Goal: Transaction & Acquisition: Register for event/course

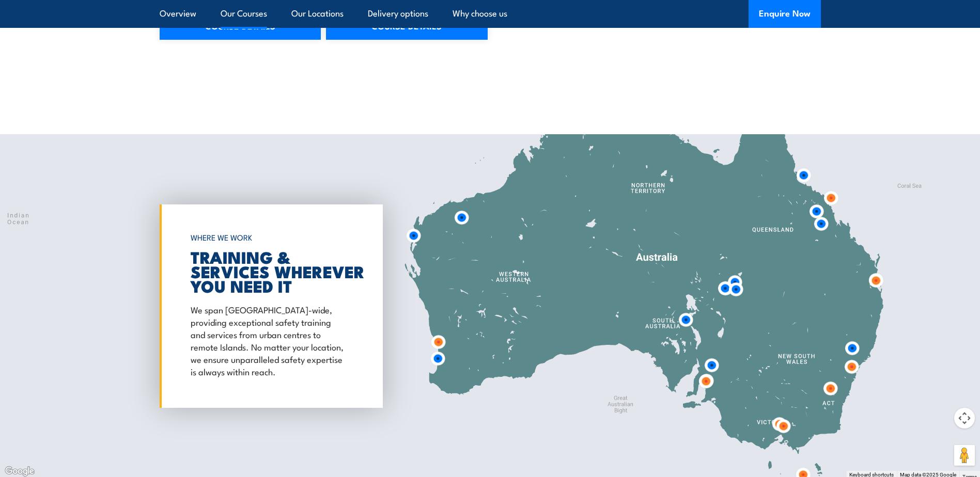
scroll to position [1394, 0]
click at [831, 386] on img at bounding box center [830, 388] width 19 height 19
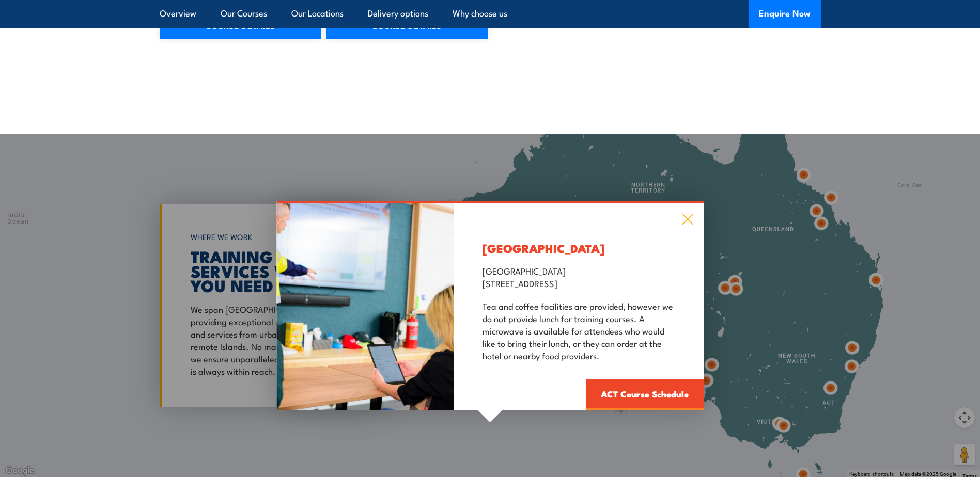
click at [686, 219] on icon at bounding box center [687, 219] width 12 height 11
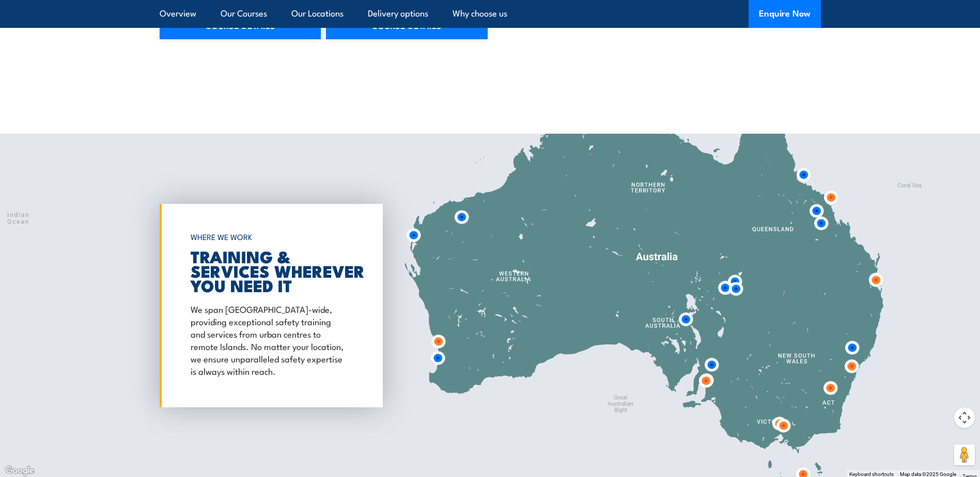
click at [852, 371] on img at bounding box center [851, 366] width 19 height 19
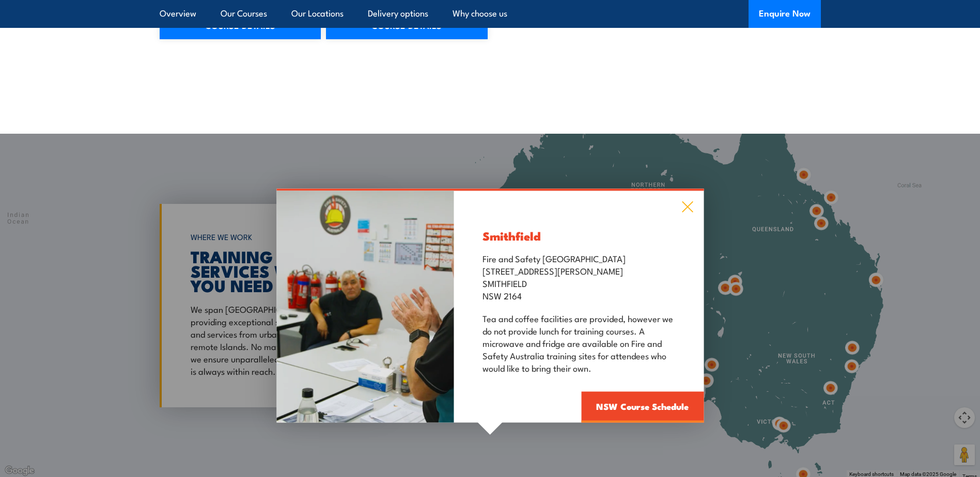
click at [689, 207] on icon at bounding box center [687, 206] width 12 height 11
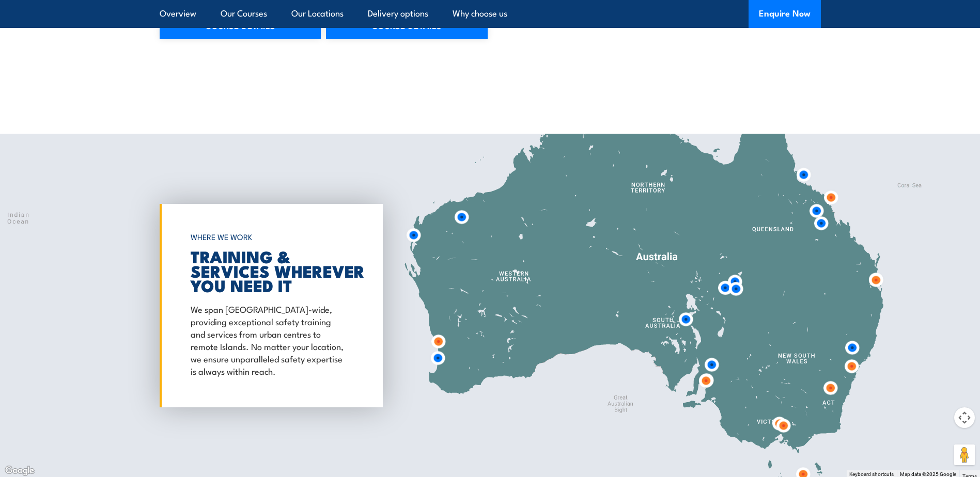
click at [850, 350] on img at bounding box center [851, 347] width 19 height 19
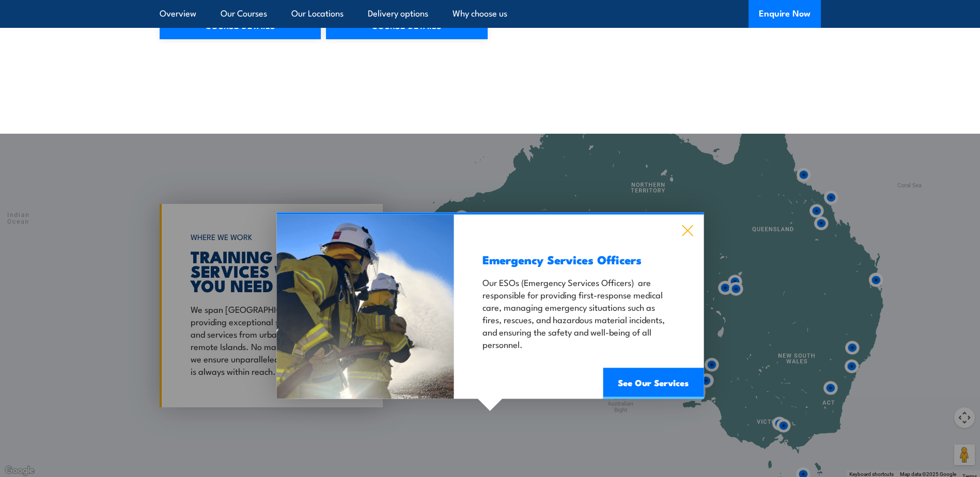
click at [685, 231] on icon at bounding box center [687, 230] width 12 height 11
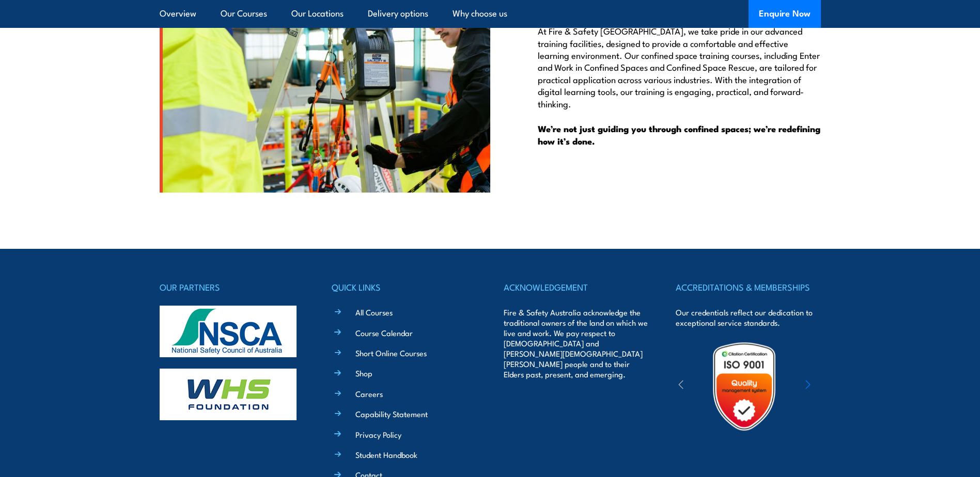
scroll to position [2685, 0]
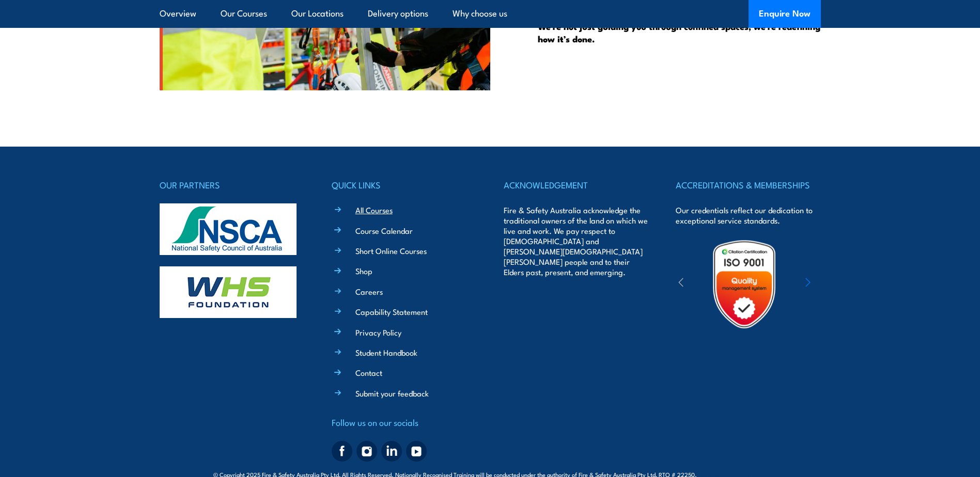
click at [379, 213] on link "All Courses" at bounding box center [373, 209] width 37 height 11
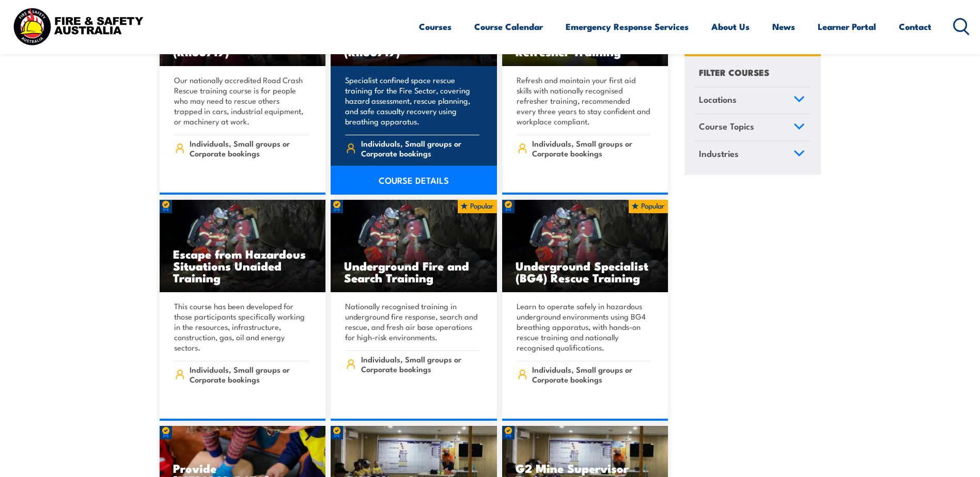
scroll to position [878, 0]
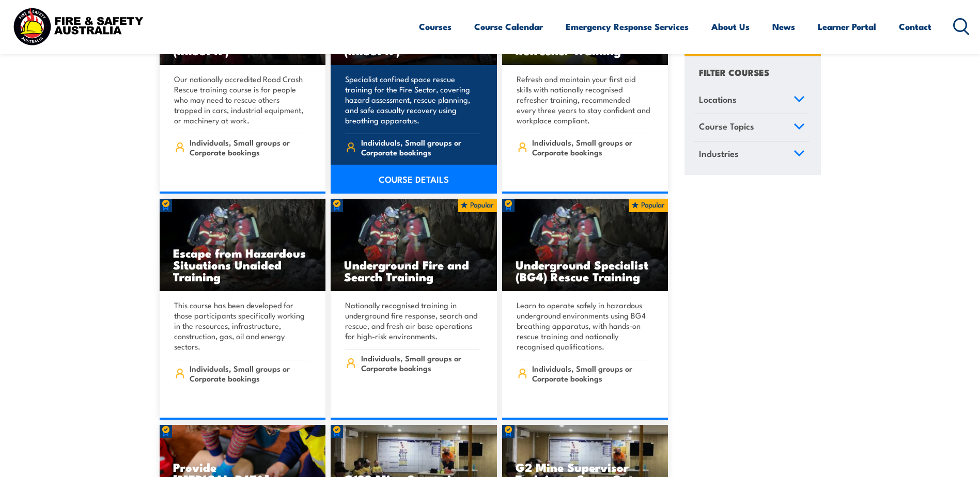
click at [438, 165] on link "COURSE DETAILS" at bounding box center [413, 179] width 166 height 29
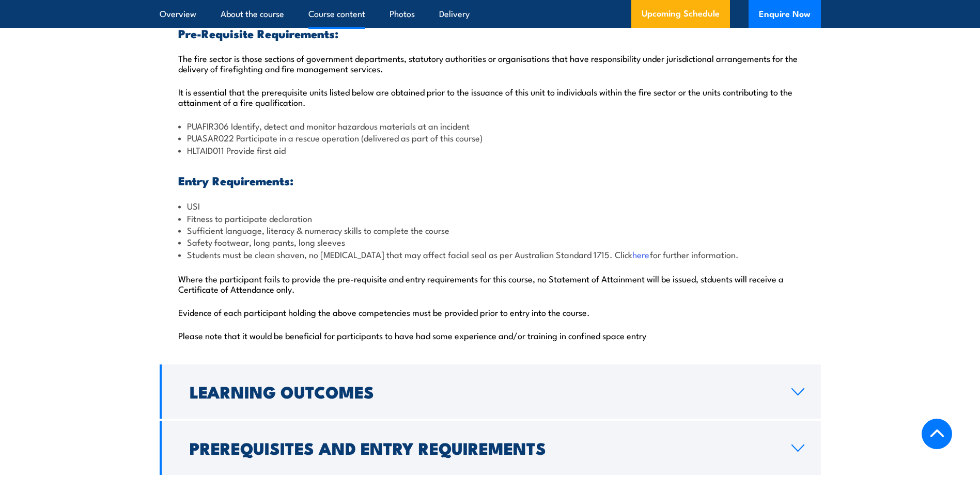
scroll to position [1188, 0]
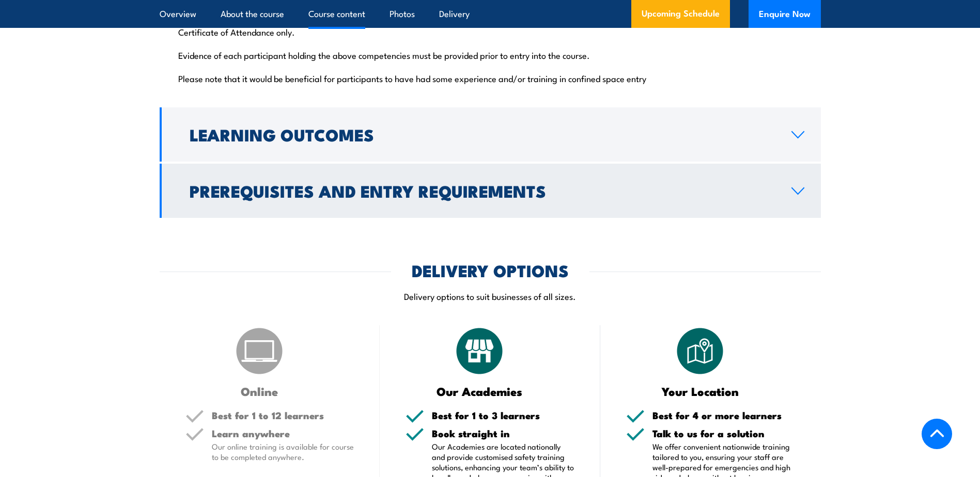
click at [431, 183] on h2 "Prerequisites and Entry Requirements" at bounding box center [482, 190] width 585 height 14
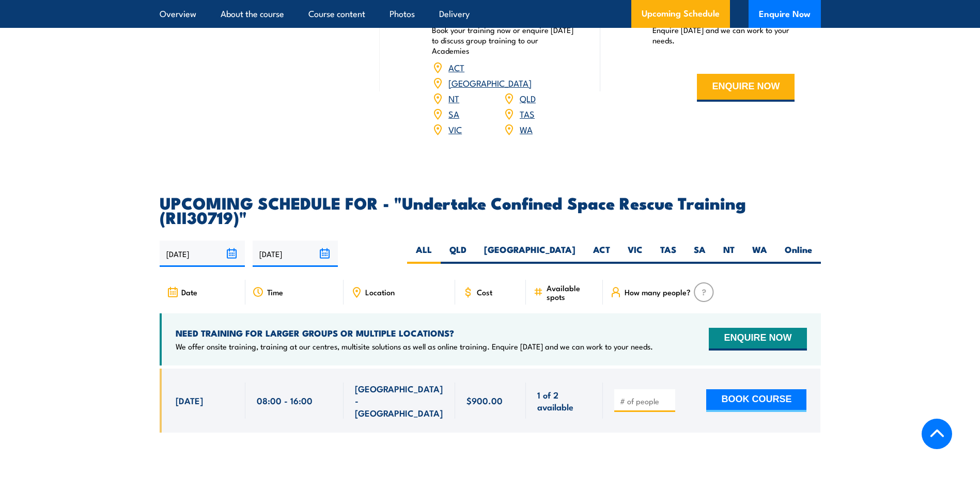
scroll to position [1521, 0]
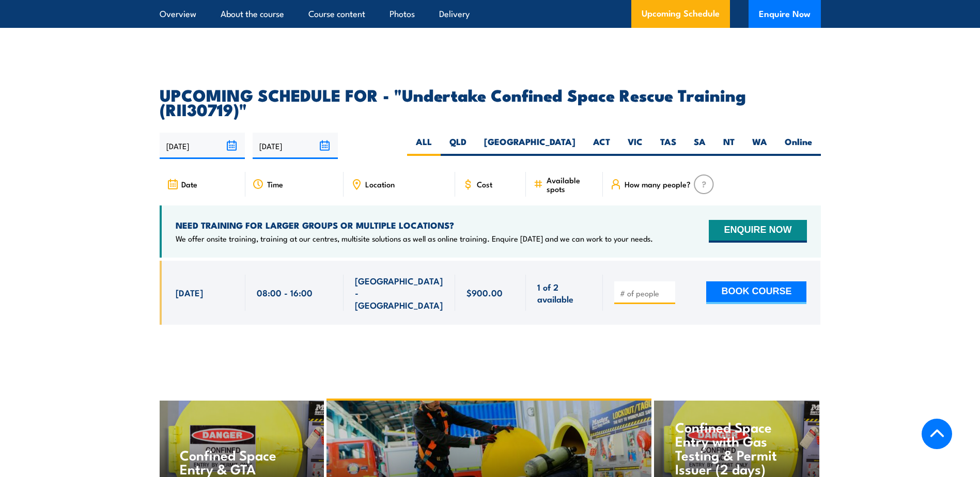
click at [383, 172] on div "Location" at bounding box center [399, 184] width 112 height 25
click at [392, 180] on span "Location" at bounding box center [379, 184] width 29 height 9
click at [270, 172] on div "Time" at bounding box center [294, 184] width 98 height 25
click at [571, 136] on label "NSW" at bounding box center [529, 146] width 109 height 20
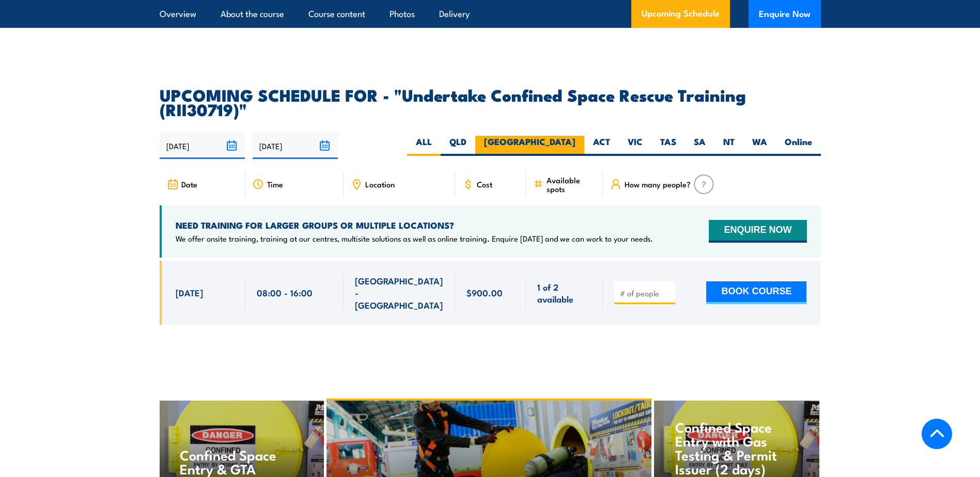
click at [575, 136] on input "NSW" at bounding box center [578, 139] width 7 height 7
radio input "true"
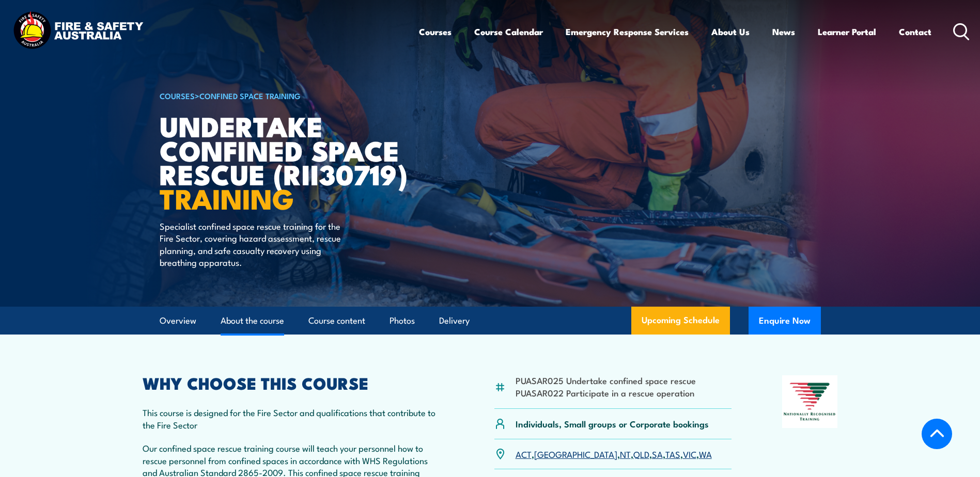
drag, startPoint x: 942, startPoint y: 328, endPoint x: 926, endPoint y: 151, distance: 177.8
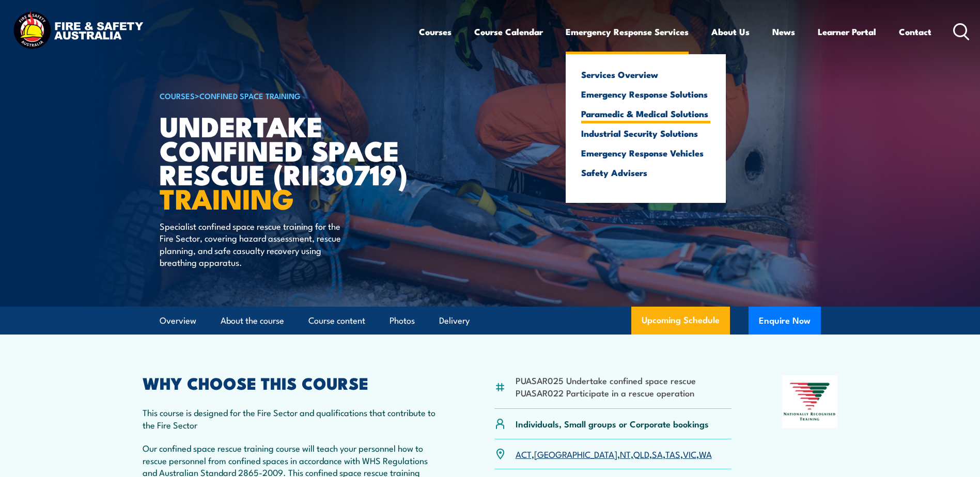
click at [616, 110] on link "Paramedic & Medical Solutions" at bounding box center [645, 113] width 129 height 9
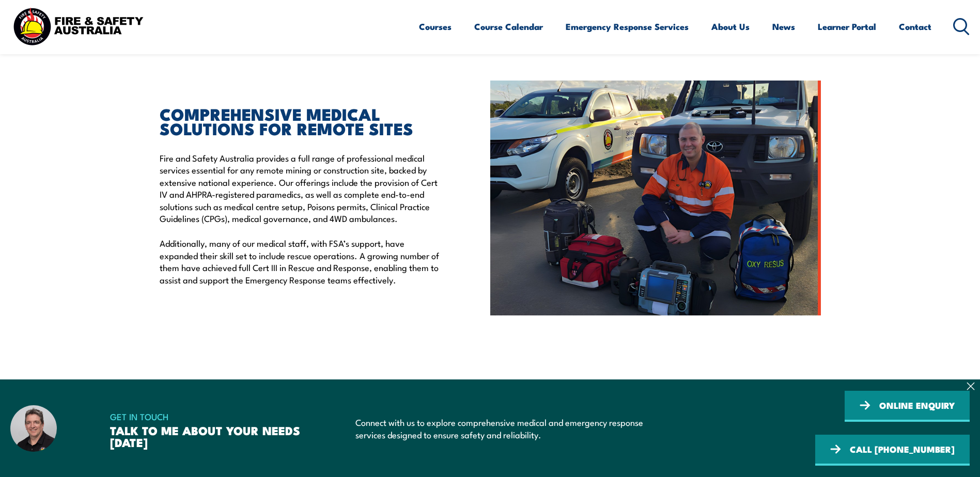
scroll to position [258, 0]
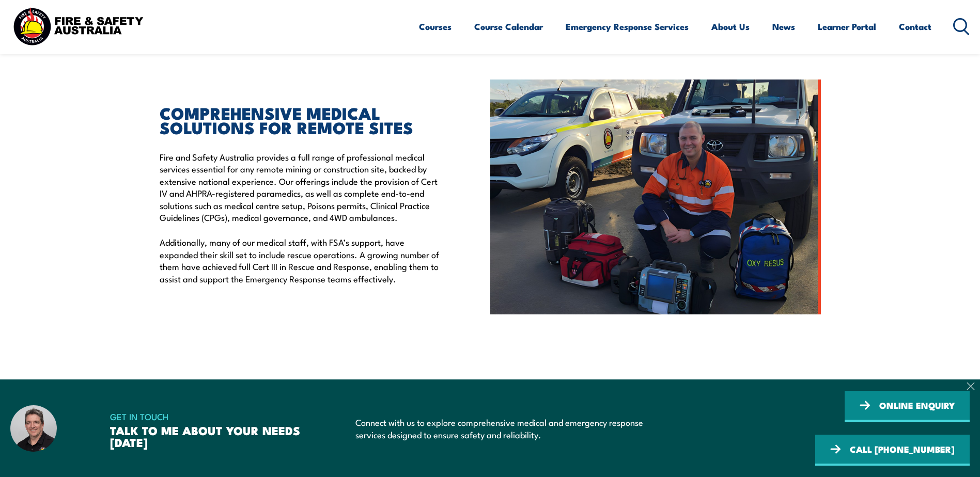
click at [973, 390] on icon at bounding box center [970, 386] width 8 height 8
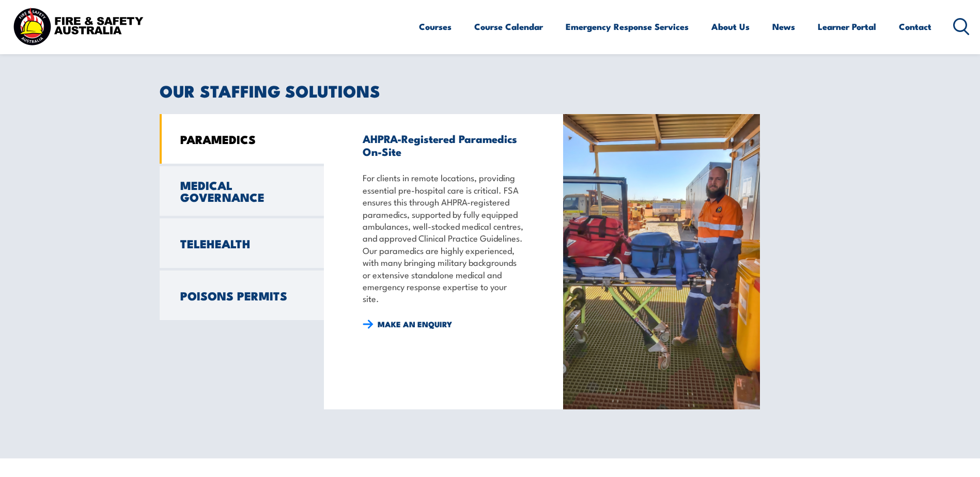
scroll to position [775, 0]
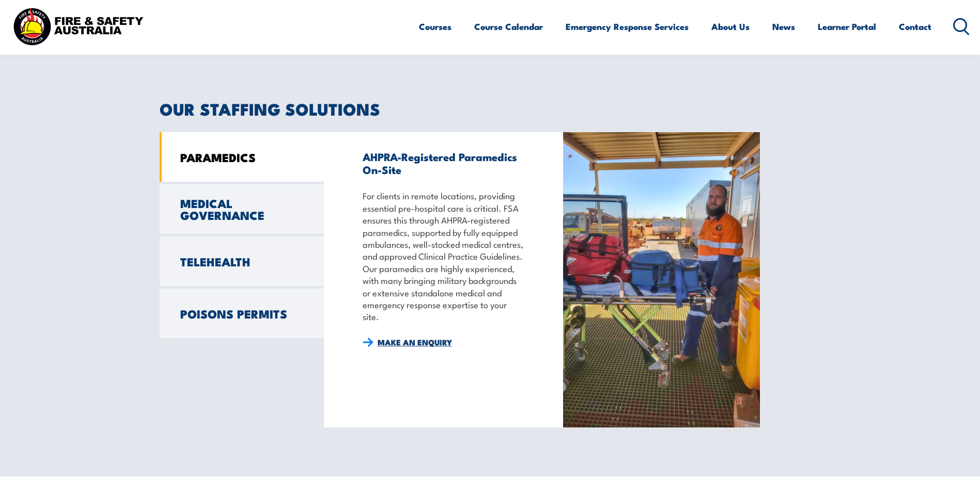
click at [433, 344] on link "MAKE AN ENQUIRY" at bounding box center [406, 342] width 89 height 11
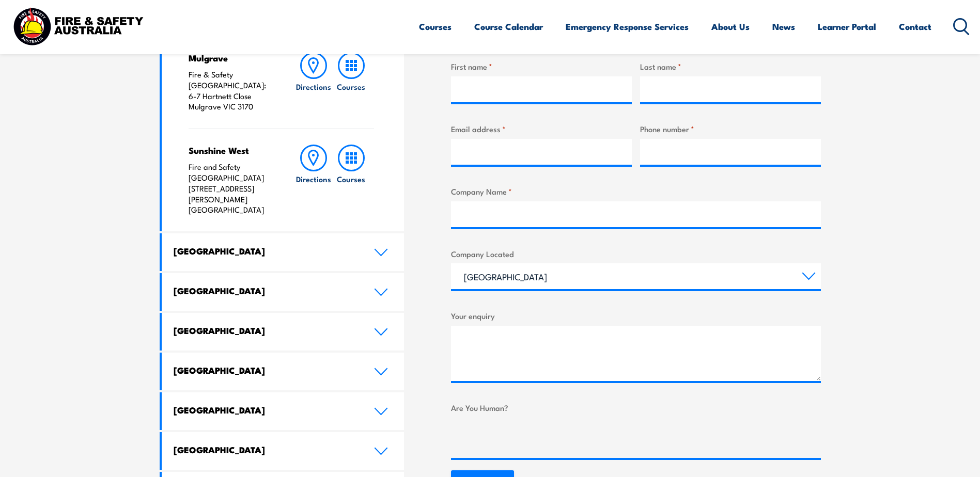
scroll to position [516, 0]
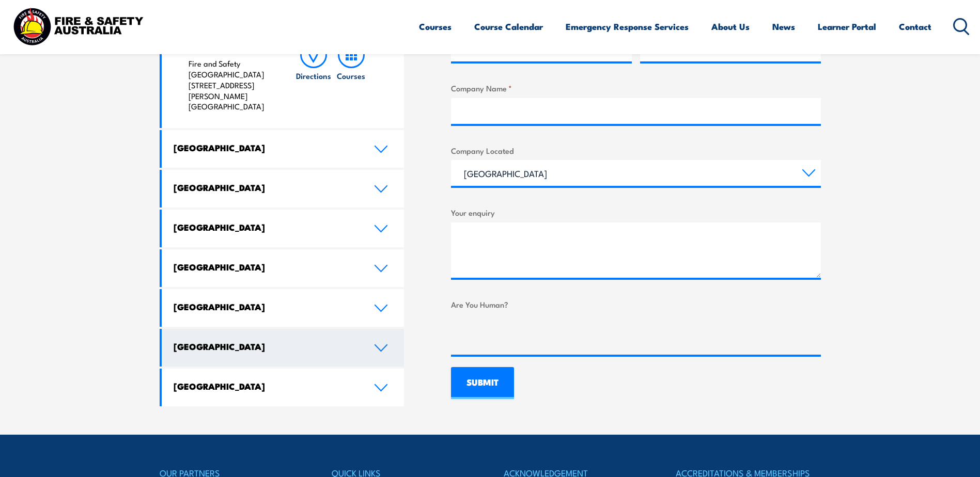
click at [314, 329] on link "[GEOGRAPHIC_DATA]" at bounding box center [283, 348] width 243 height 38
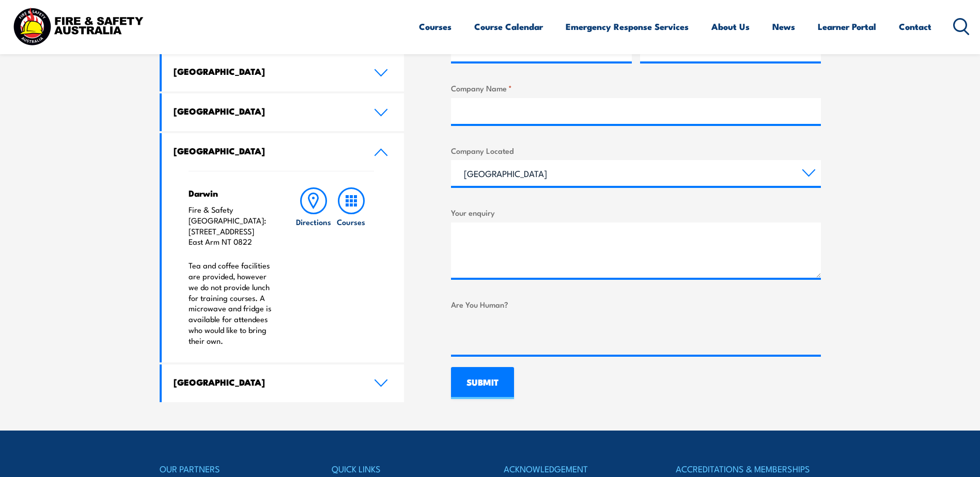
click at [234, 156] on h4 "[GEOGRAPHIC_DATA]" at bounding box center [266, 150] width 185 height 11
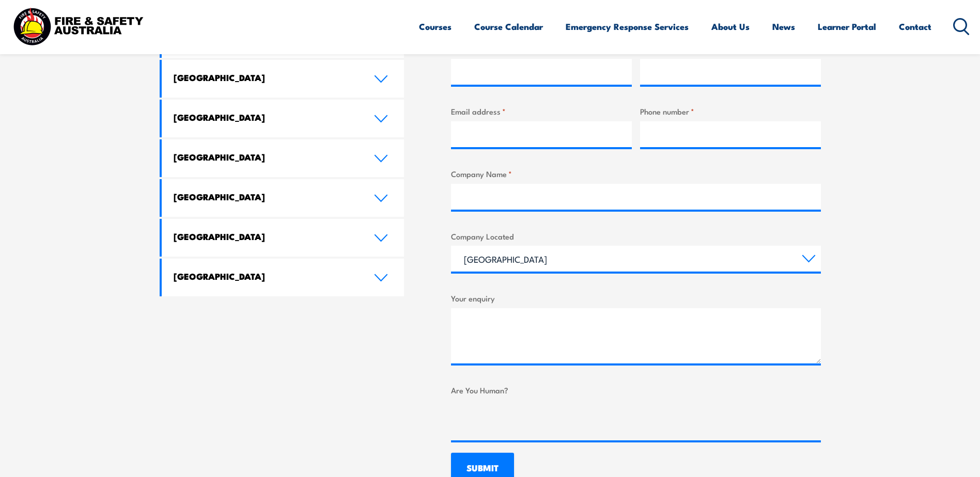
scroll to position [413, 0]
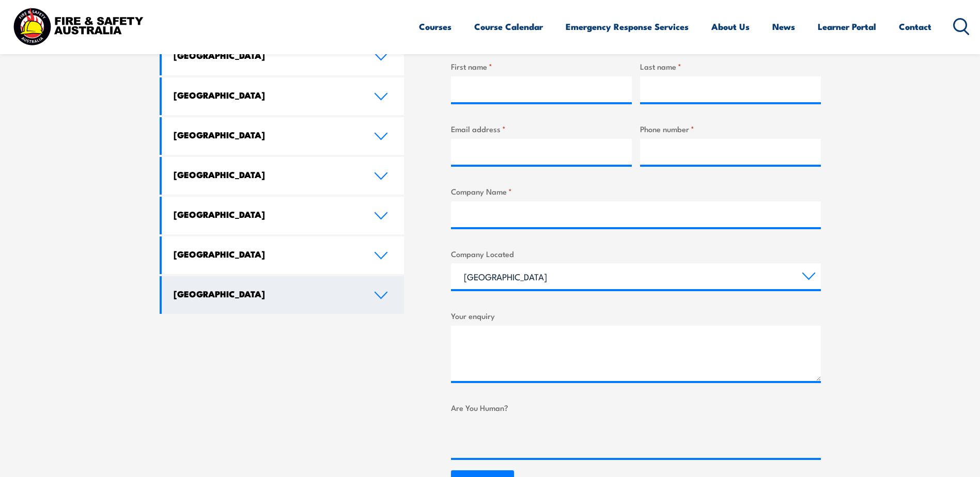
click at [255, 299] on link "[GEOGRAPHIC_DATA]" at bounding box center [283, 295] width 243 height 38
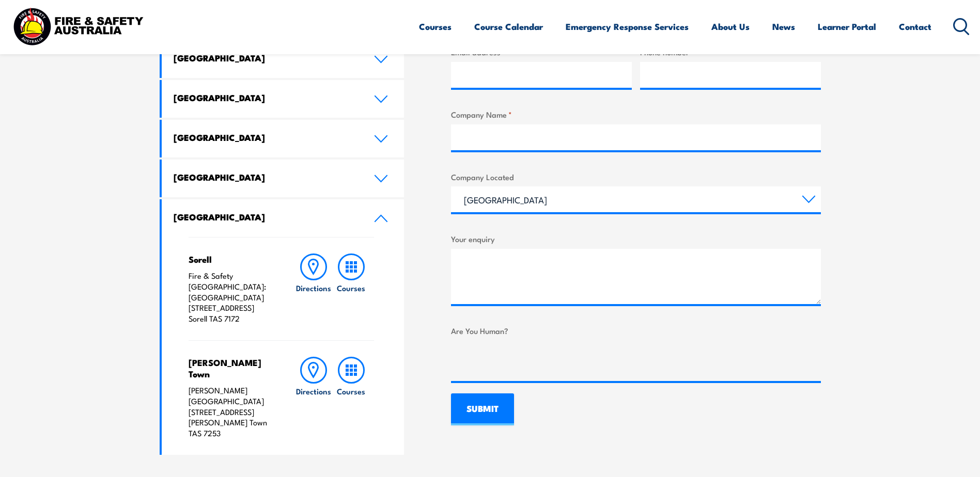
scroll to position [620, 0]
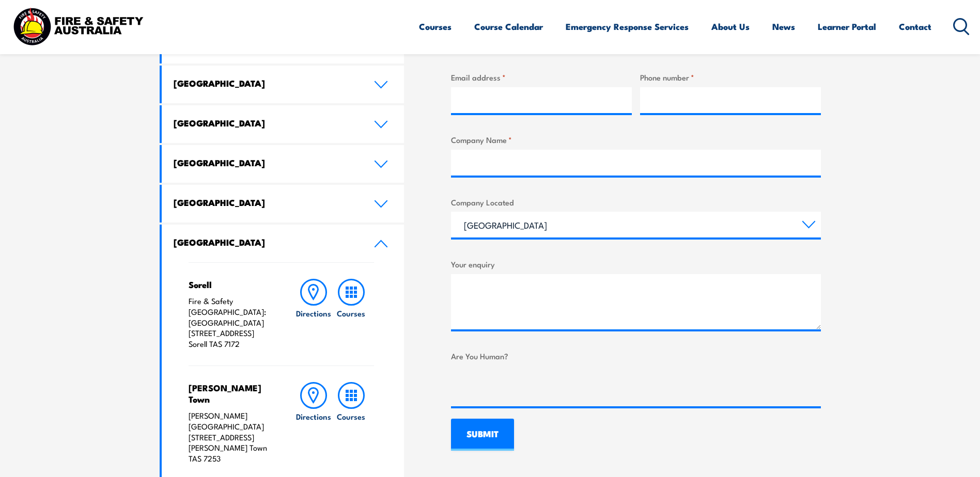
click at [245, 241] on h4 "[GEOGRAPHIC_DATA]" at bounding box center [266, 242] width 185 height 11
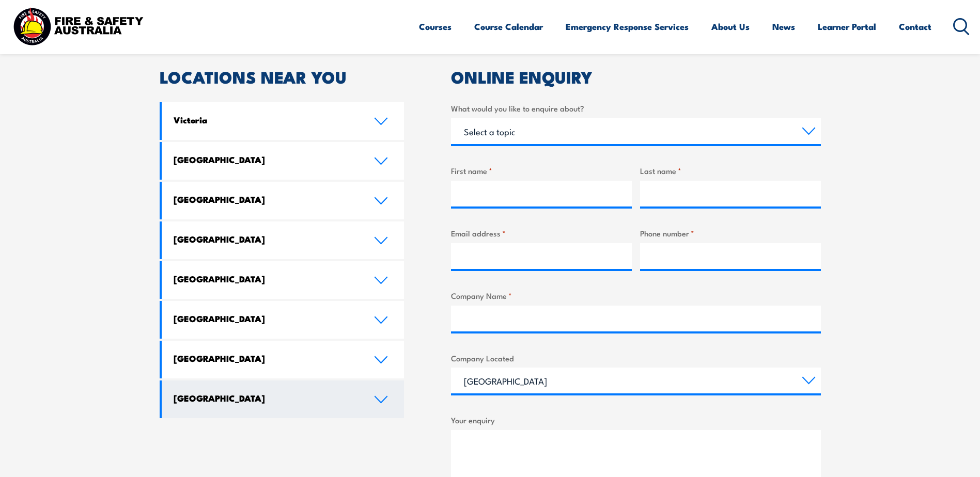
scroll to position [310, 0]
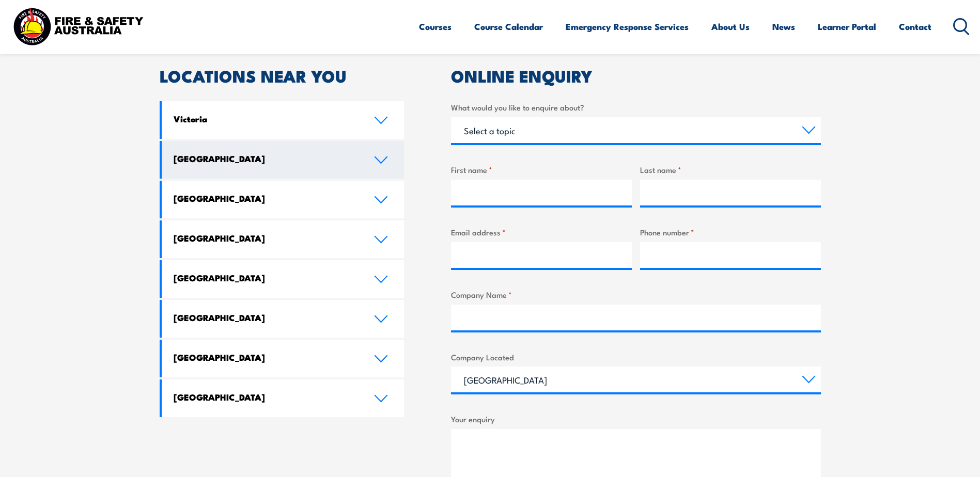
click at [241, 171] on link "New South Wales" at bounding box center [283, 160] width 243 height 38
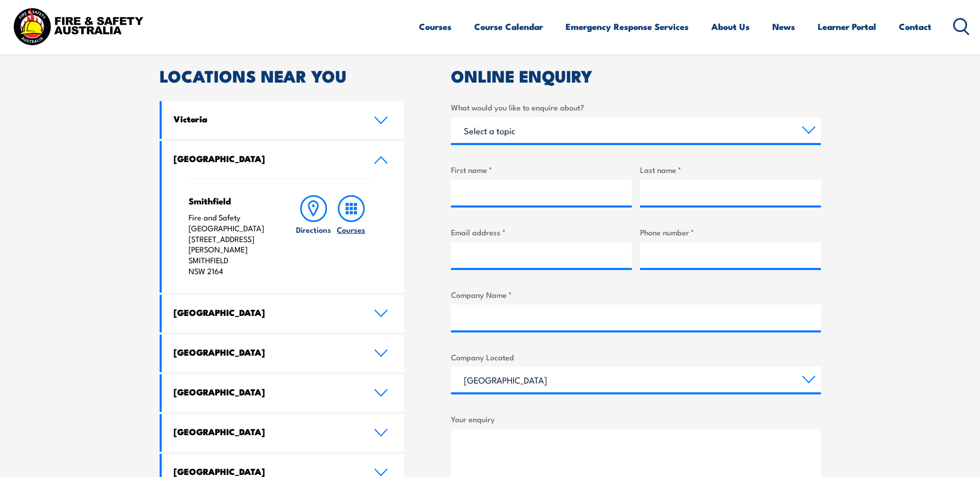
click at [345, 211] on icon at bounding box center [351, 208] width 27 height 27
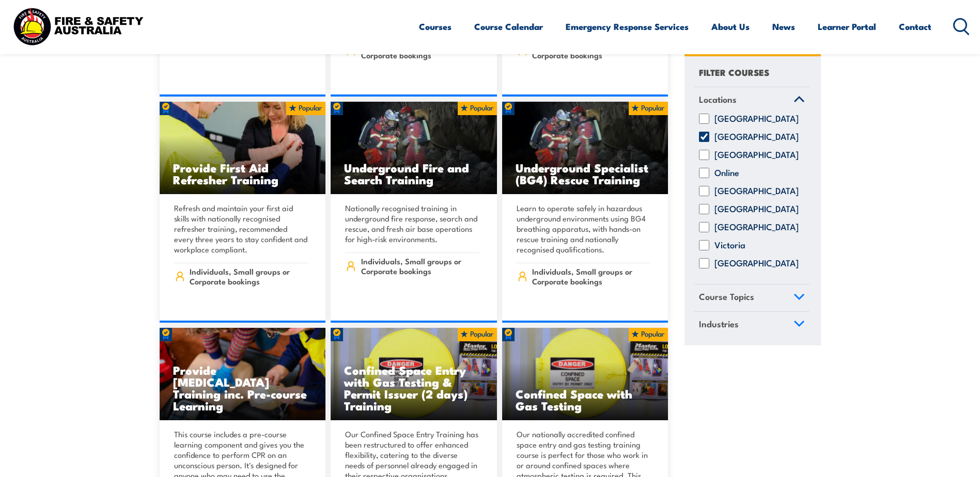
scroll to position [671, 0]
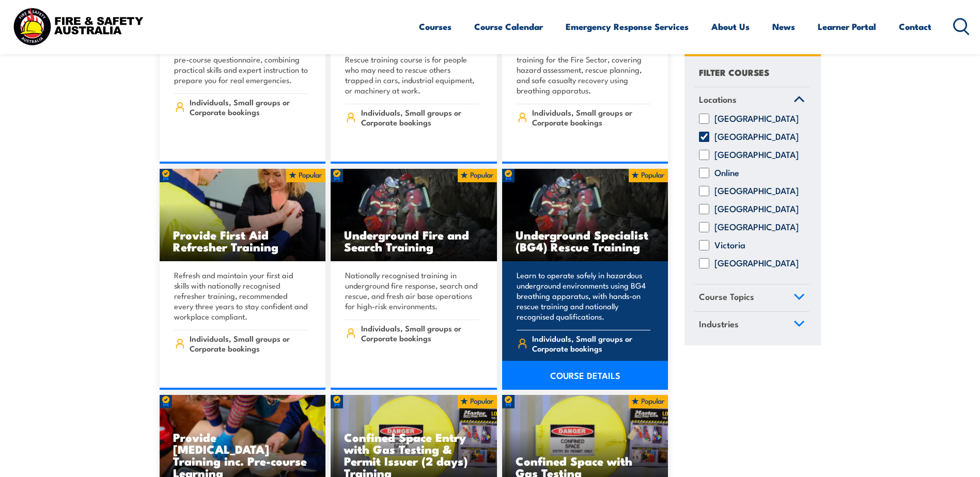
click at [568, 238] on h3 "Underground Specialist (BG4) Rescue Training" at bounding box center [584, 241] width 139 height 24
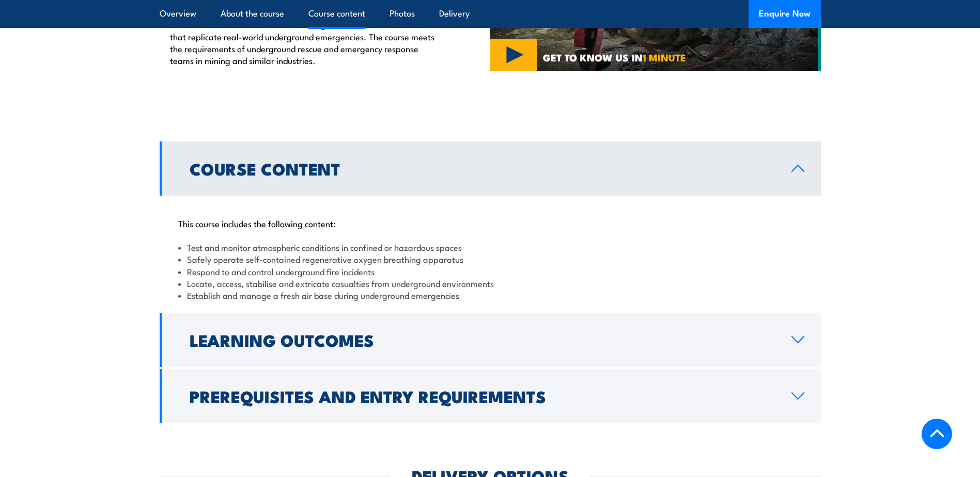
scroll to position [775, 0]
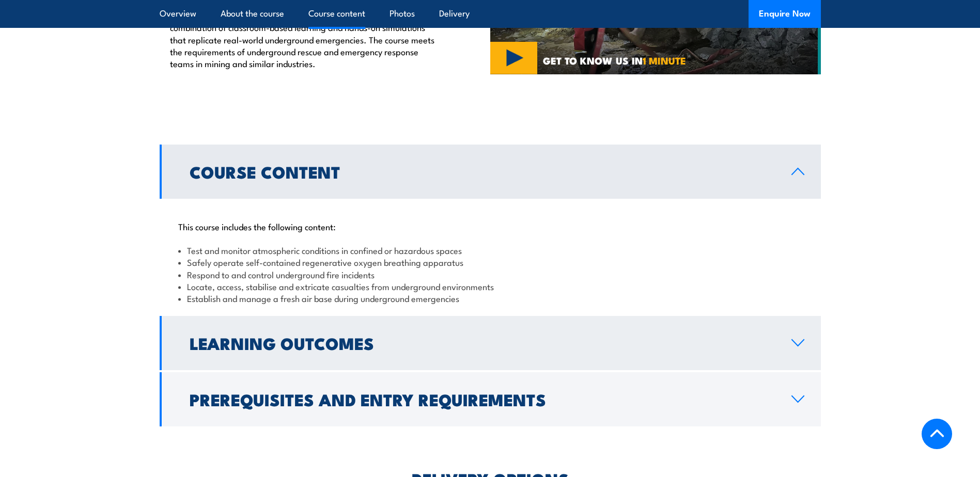
click at [575, 336] on h2 "Learning Outcomes" at bounding box center [482, 343] width 585 height 14
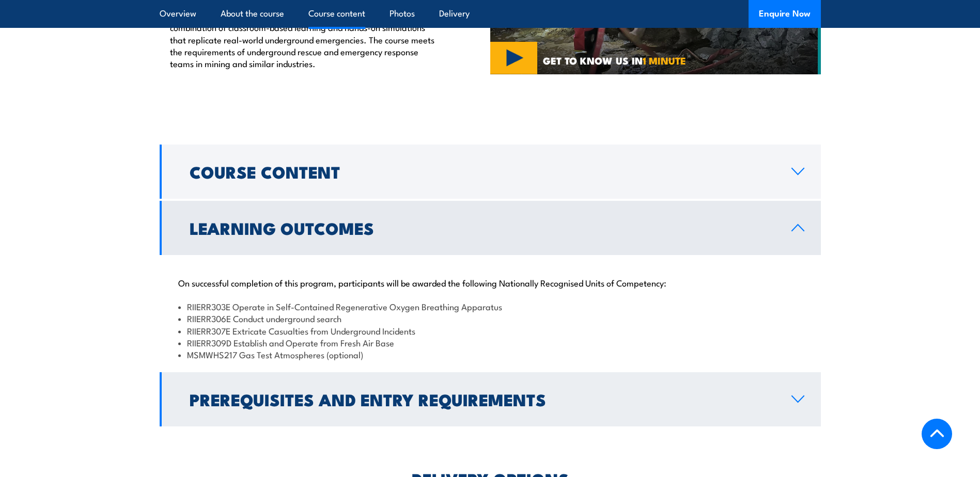
click at [451, 392] on h2 "Prerequisites and Entry Requirements" at bounding box center [482, 399] width 585 height 14
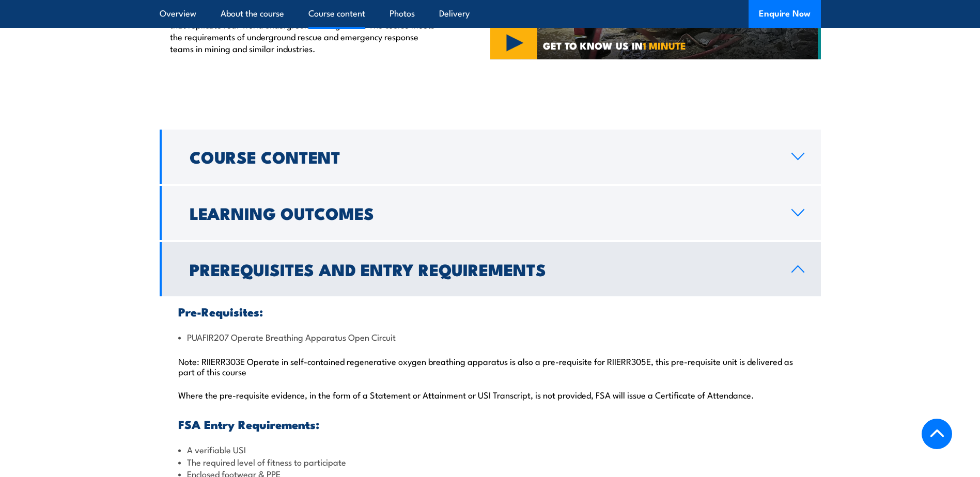
scroll to position [929, 0]
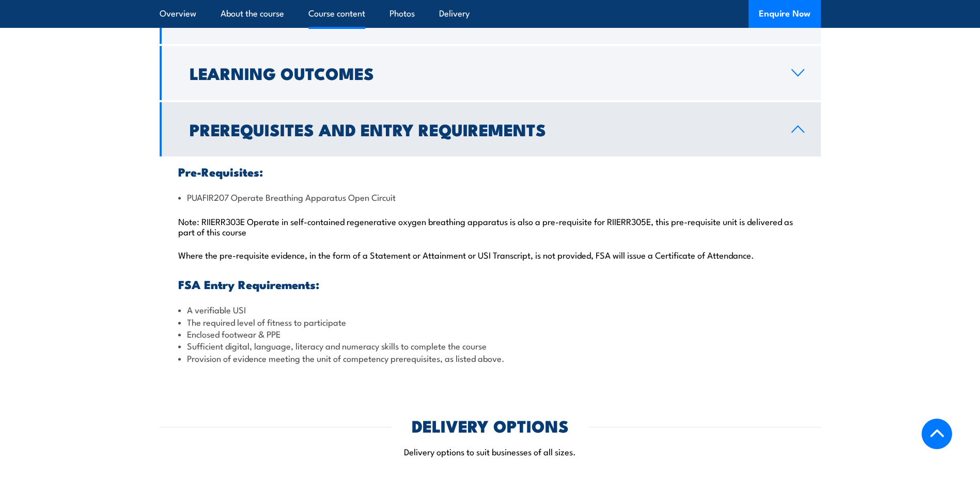
click at [387, 122] on h2 "Prerequisites and Entry Requirements" at bounding box center [482, 129] width 585 height 14
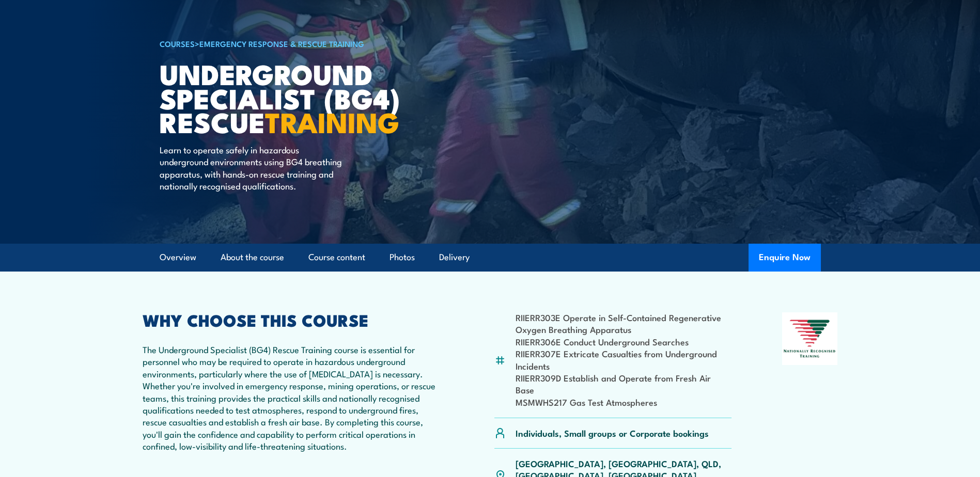
scroll to position [52, 0]
click at [754, 253] on button "Enquire Now" at bounding box center [784, 258] width 72 height 28
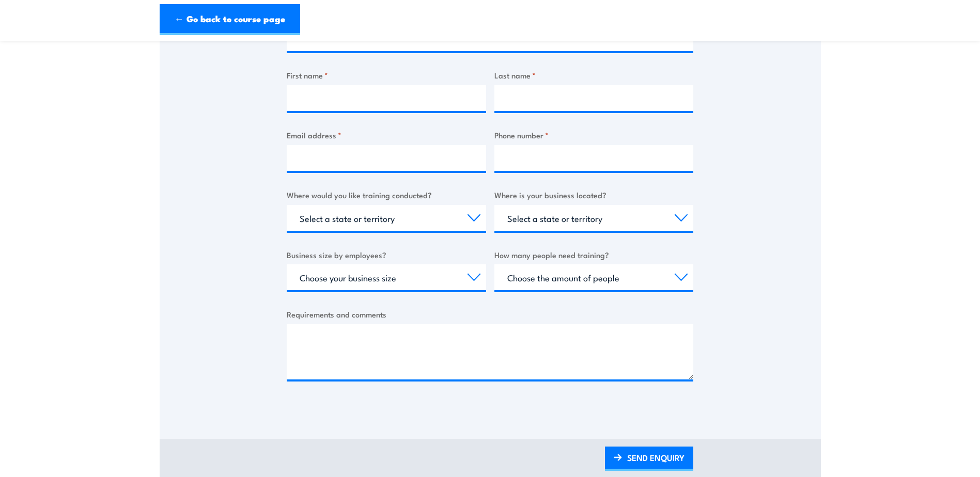
scroll to position [258, 0]
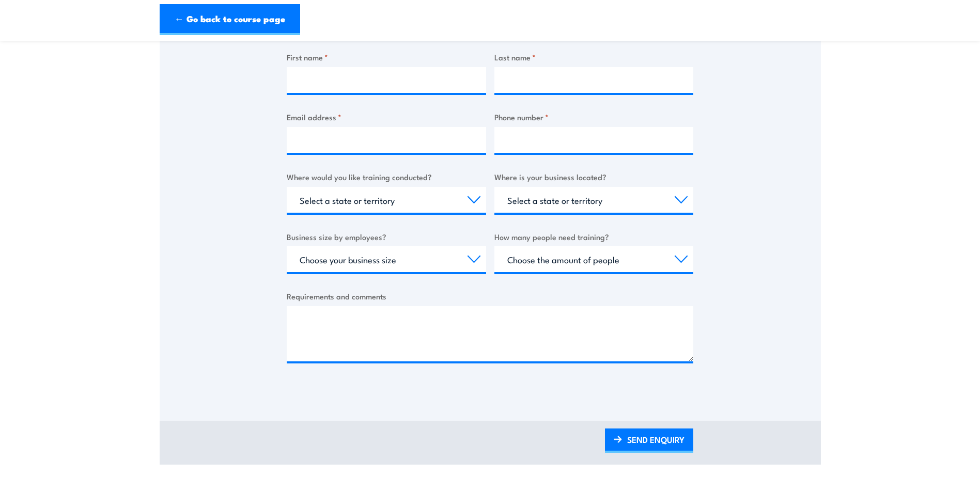
click at [569, 220] on div "Business name * First name * Last name * Email address * Phone number * Where w…" at bounding box center [490, 185] width 406 height 388
click at [565, 213] on div "Select a state or territory [GEOGRAPHIC_DATA] [GEOGRAPHIC_DATA] [GEOGRAPHIC_DAT…" at bounding box center [593, 200] width 199 height 26
click at [565, 207] on select "Select a state or territory [GEOGRAPHIC_DATA] [GEOGRAPHIC_DATA] [GEOGRAPHIC_DAT…" at bounding box center [593, 200] width 199 height 26
click at [452, 203] on select "Select a state or territory Nationally - multiple locations [GEOGRAPHIC_DATA] […" at bounding box center [386, 200] width 199 height 26
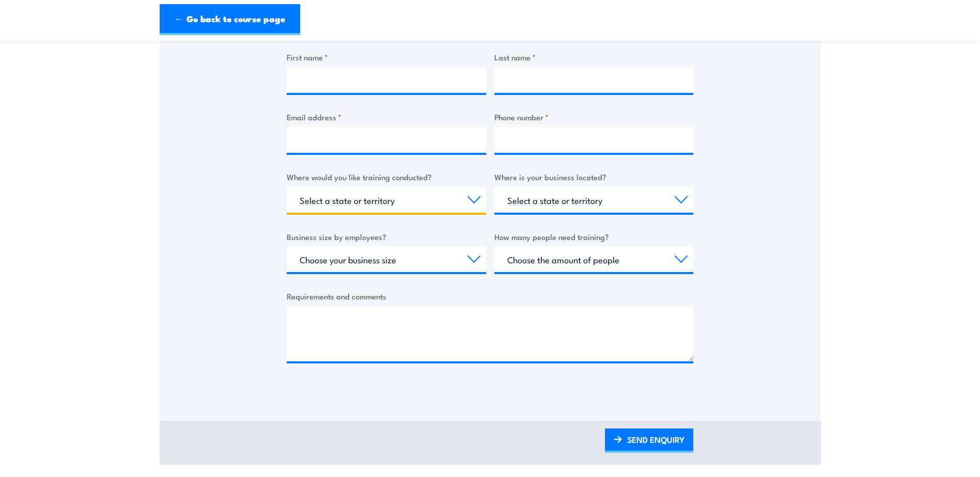
click at [451, 203] on select "Select a state or territory Nationally - multiple locations [GEOGRAPHIC_DATA] […" at bounding box center [386, 200] width 199 height 26
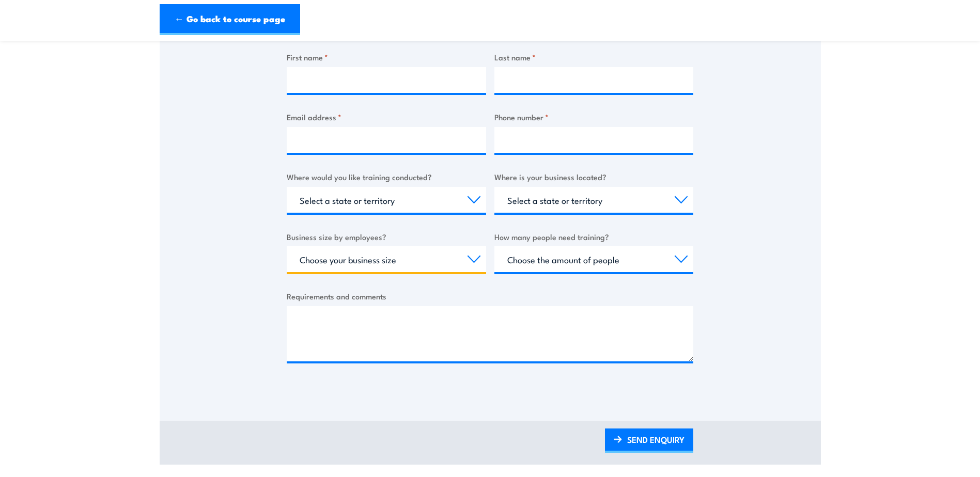
click at [430, 257] on select "Choose your business size 1 to 19 20 to 199 200+" at bounding box center [386, 259] width 199 height 26
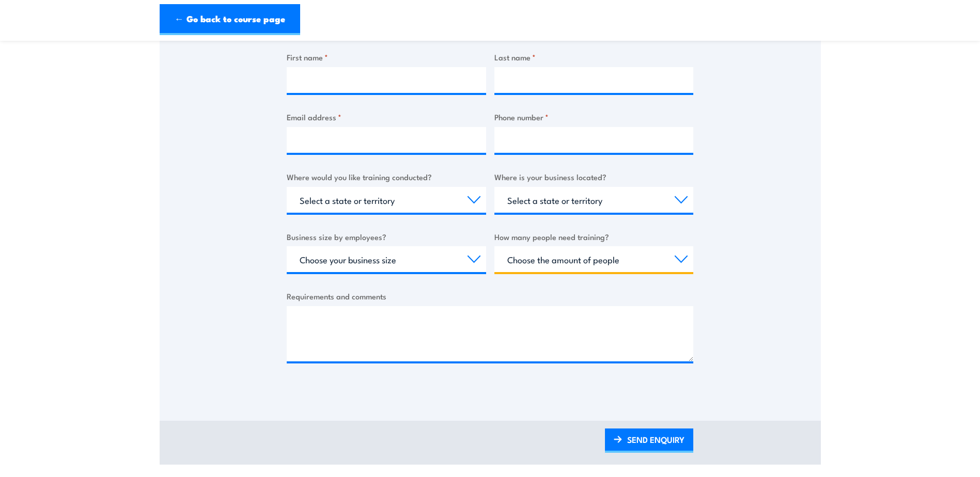
click at [542, 254] on select "Choose the amount of people 1 to 4 5 to 19 20+" at bounding box center [593, 259] width 199 height 26
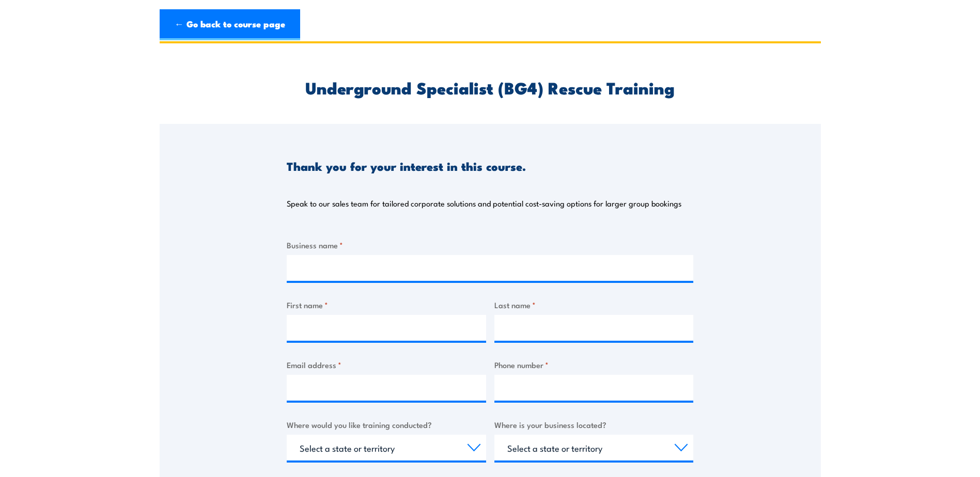
scroll to position [0, 0]
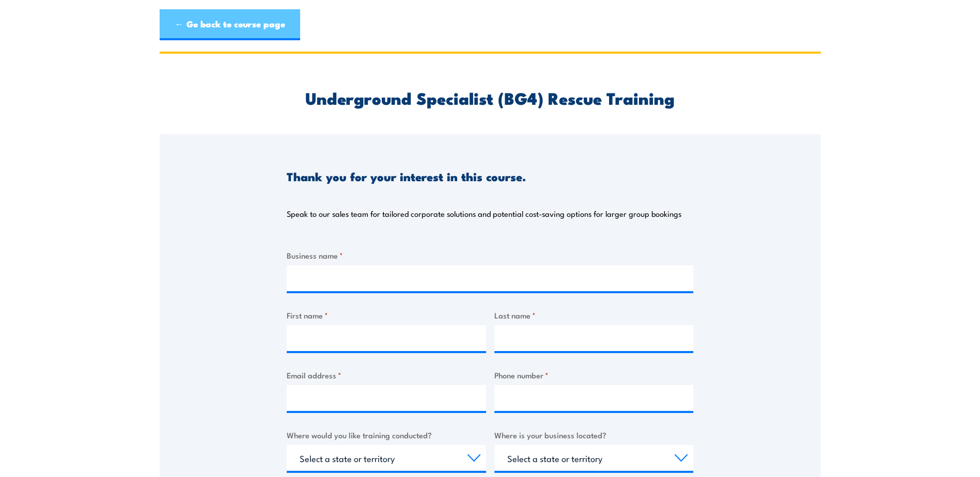
click at [249, 24] on link "← Go back to course page" at bounding box center [230, 24] width 140 height 31
